Goal: Navigation & Orientation: Find specific page/section

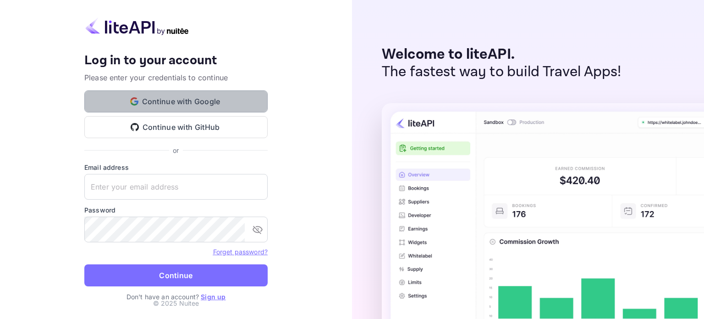
click at [204, 99] on button "Continue with Google" at bounding box center [175, 101] width 183 height 22
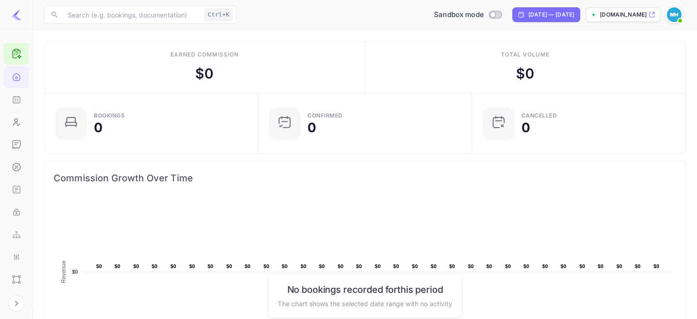
scroll to position [7, 7]
click at [18, 190] on icon "API docs and SDKs" at bounding box center [16, 189] width 9 height 9
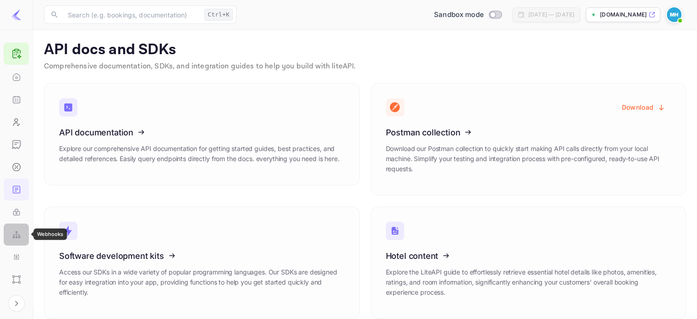
click at [21, 240] on div "Webhooks" at bounding box center [16, 234] width 25 height 22
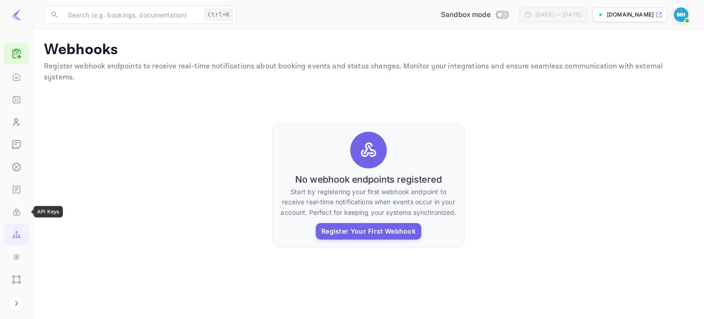
click at [12, 209] on icon "API Keys" at bounding box center [16, 211] width 9 height 9
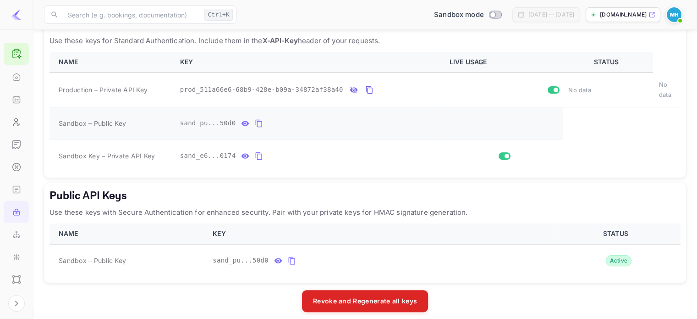
scroll to position [180, 0]
